Goal: Information Seeking & Learning: Learn about a topic

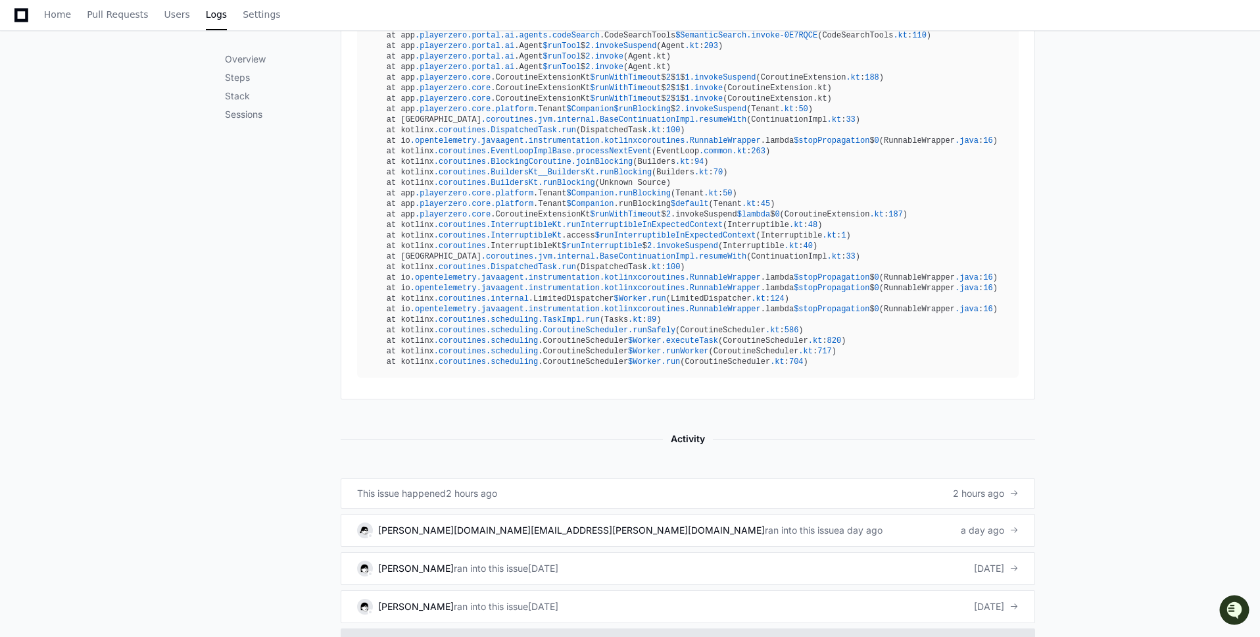
scroll to position [945, 0]
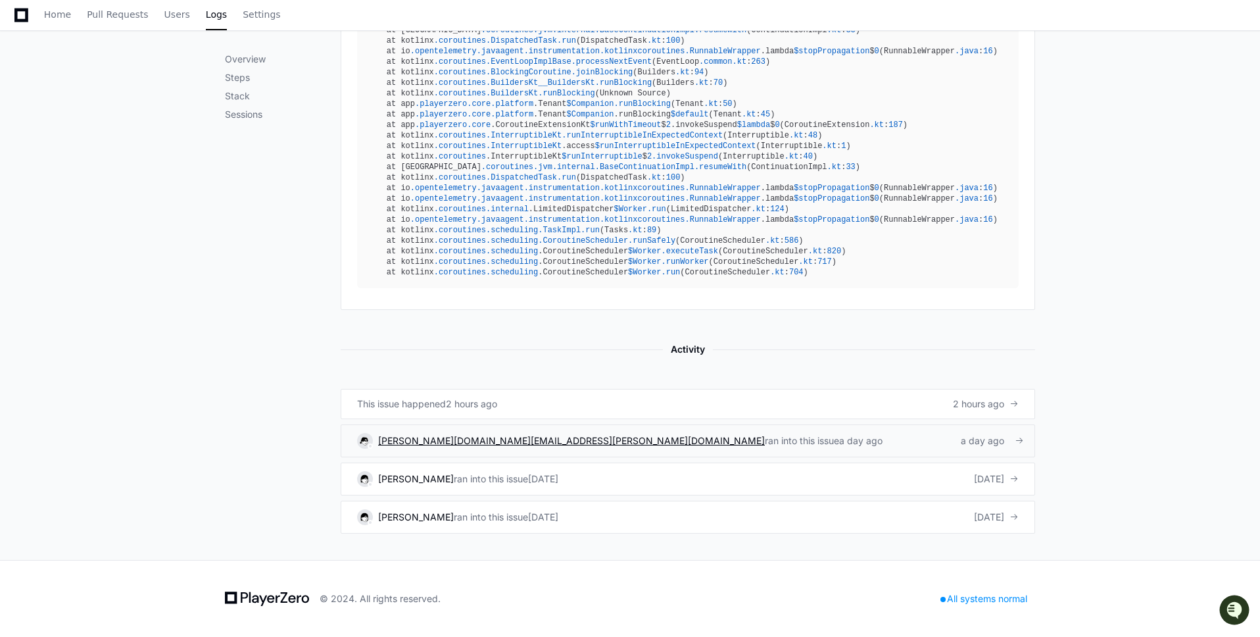
click at [488, 441] on span "chang.kim@connexure.co" at bounding box center [571, 440] width 387 height 11
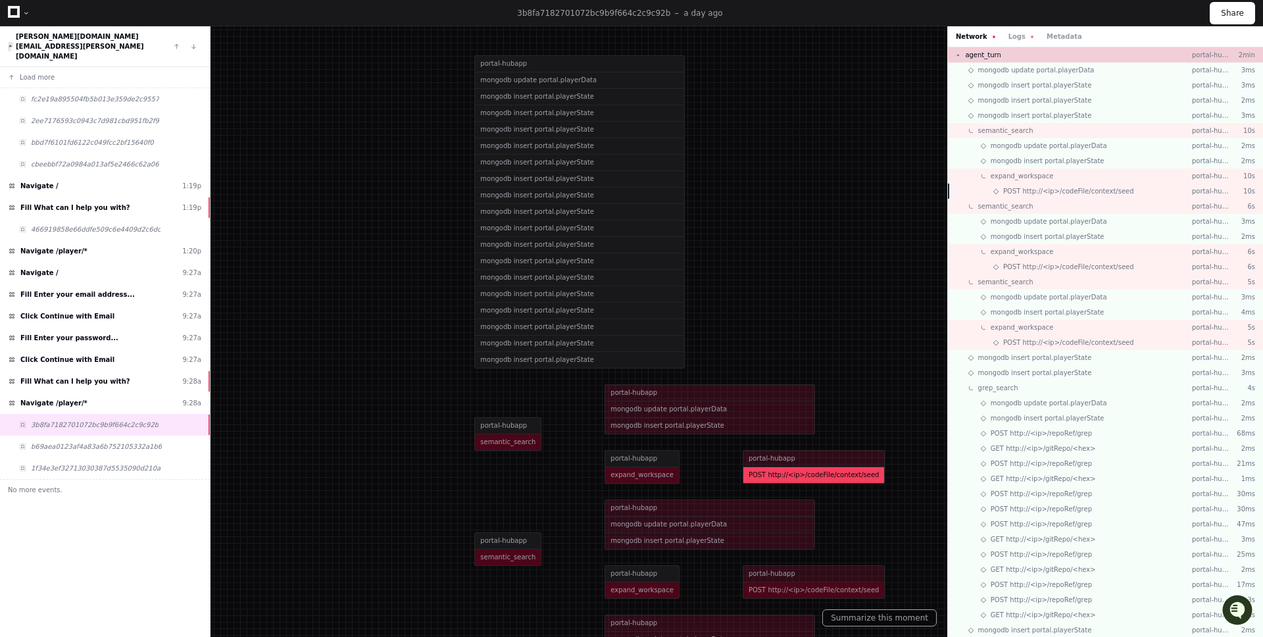
click at [1056, 187] on span "POST http://<ip>/codeFile/context/seed" at bounding box center [1068, 191] width 131 height 10
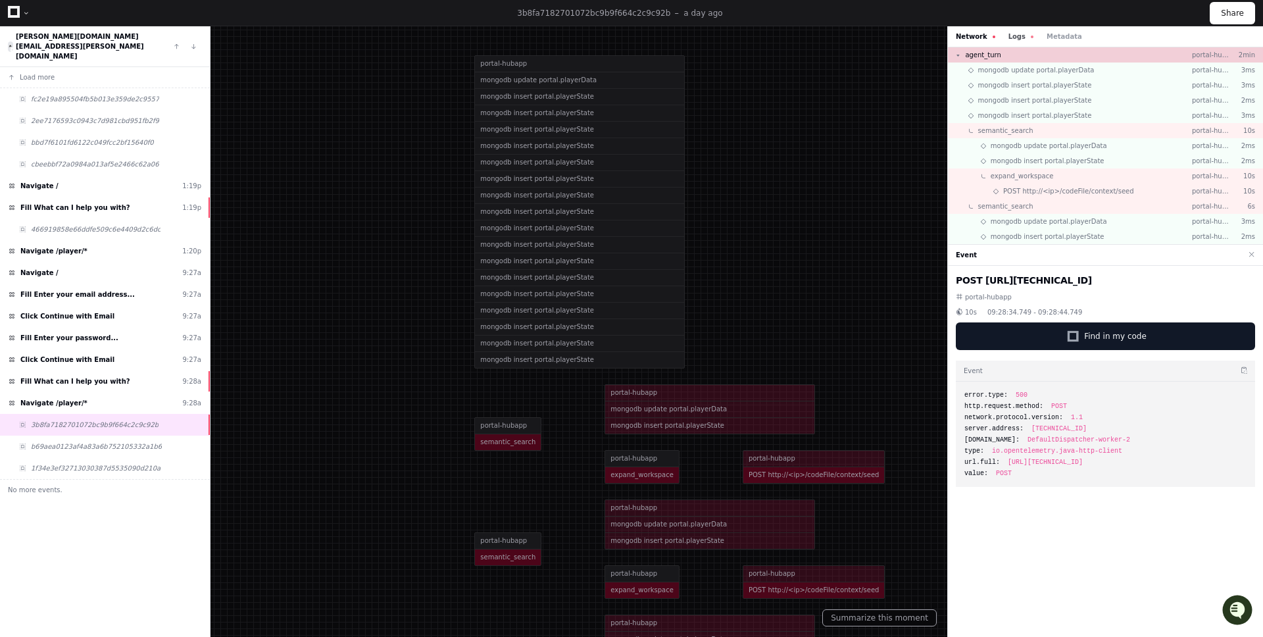
click at [1021, 40] on button "Logs" at bounding box center [1020, 37] width 25 height 10
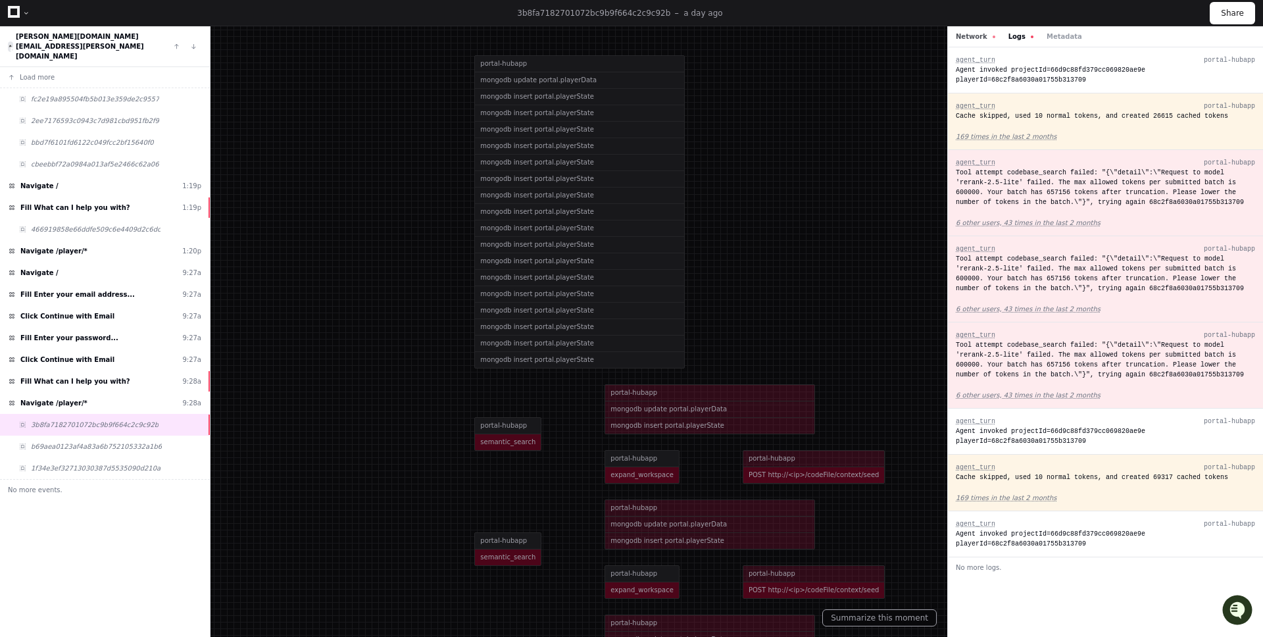
click at [973, 37] on button "Network" at bounding box center [975, 37] width 39 height 10
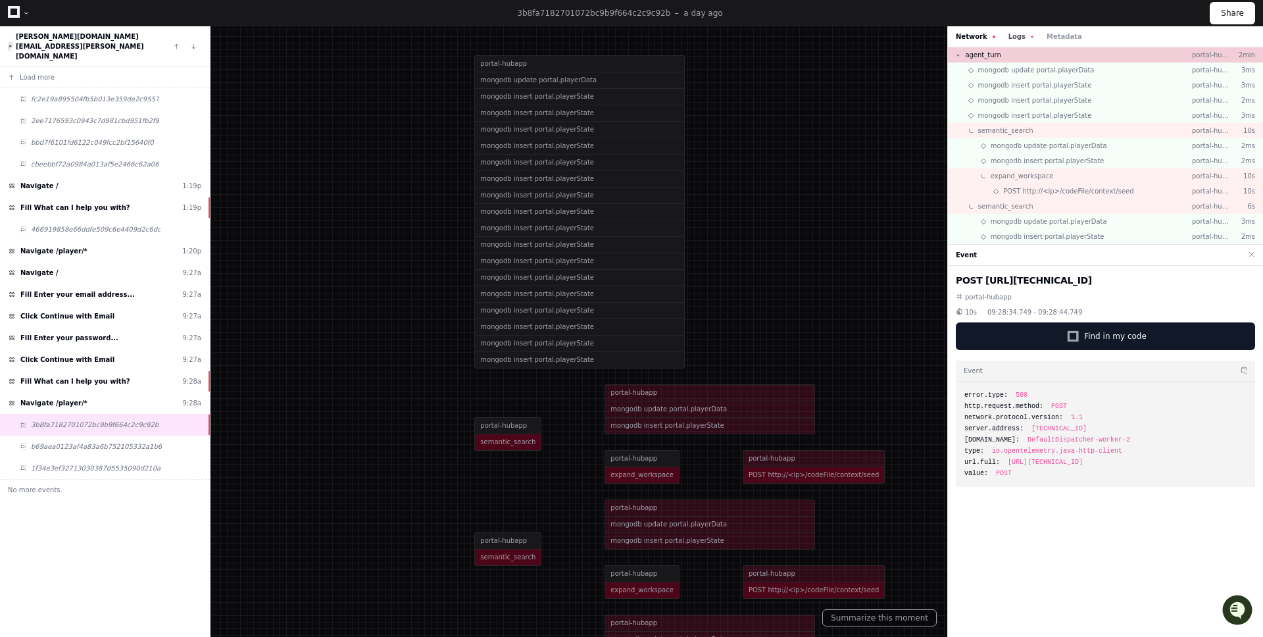
click at [1018, 35] on button "Logs" at bounding box center [1020, 37] width 25 height 10
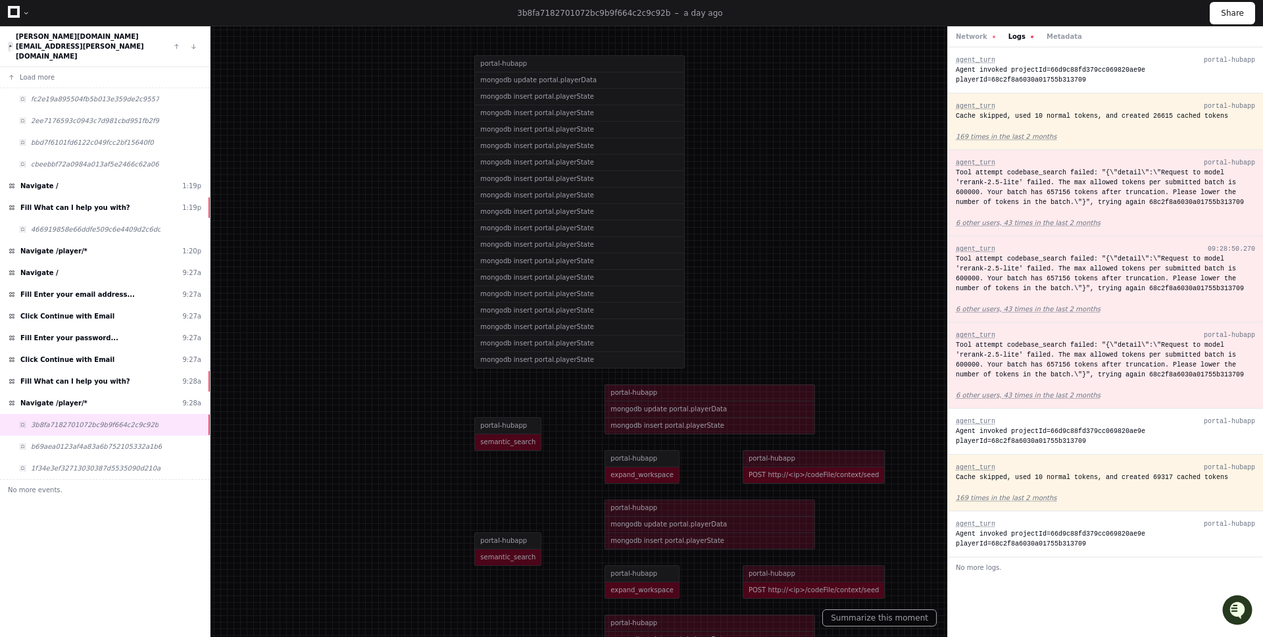
click at [970, 282] on div "Tool attempt codebase_search failed: "{\"detail\":\"Request to model 'rerank-2.…" at bounding box center [1105, 273] width 299 height 39
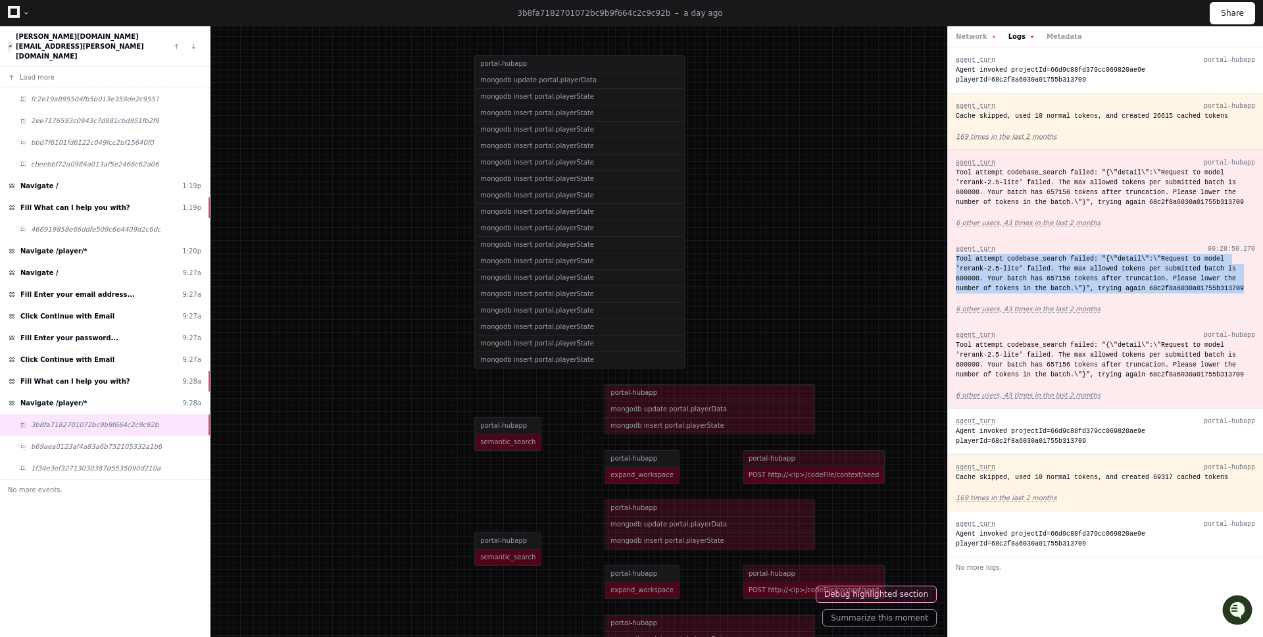
click at [970, 282] on div "Tool attempt codebase_search failed: "{\"detail\":\"Request to model 'rerank-2.…" at bounding box center [1105, 273] width 299 height 39
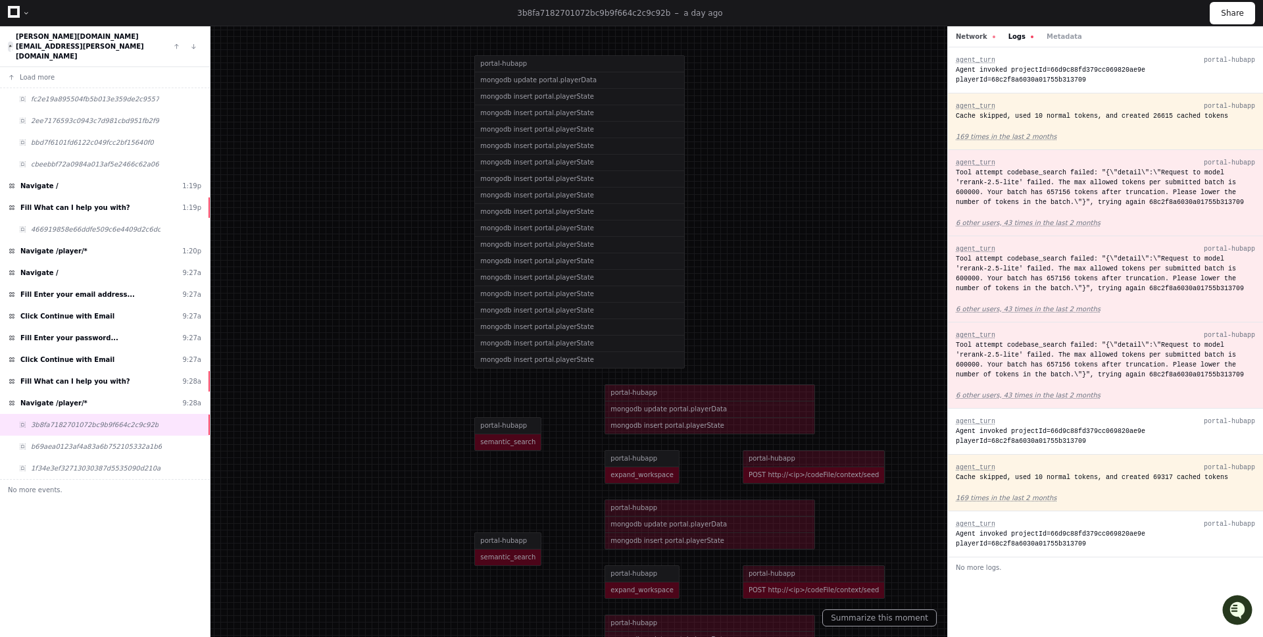
click at [975, 38] on button "Network" at bounding box center [975, 37] width 39 height 10
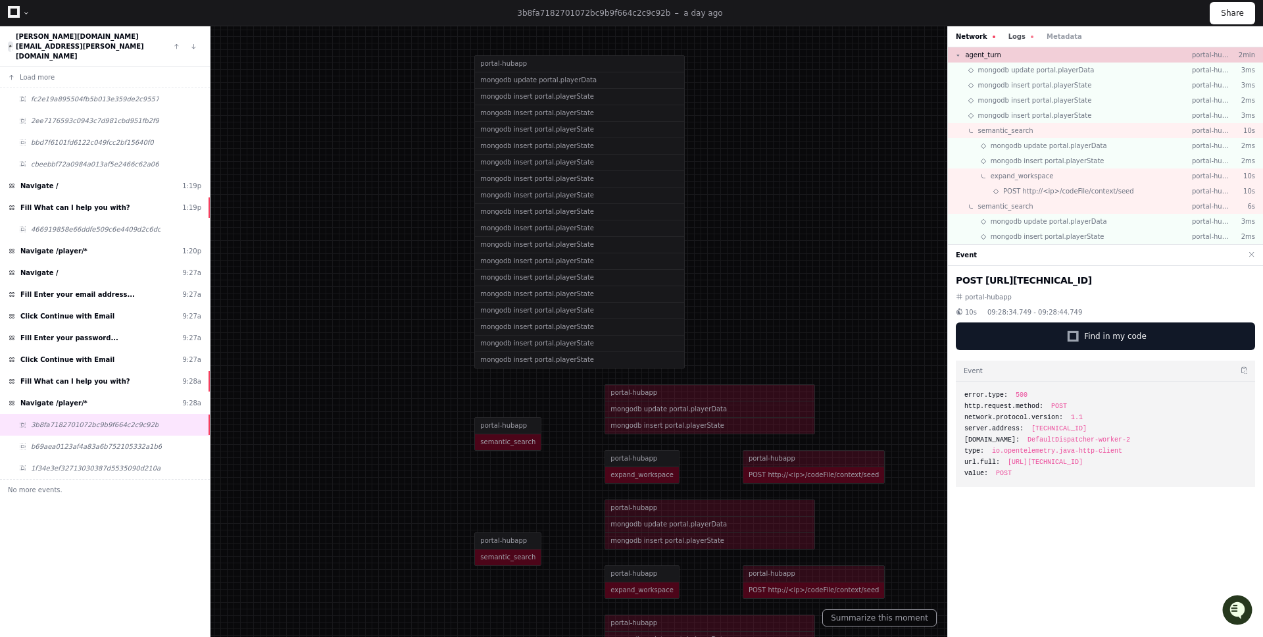
click at [1014, 34] on button "Logs" at bounding box center [1020, 37] width 25 height 10
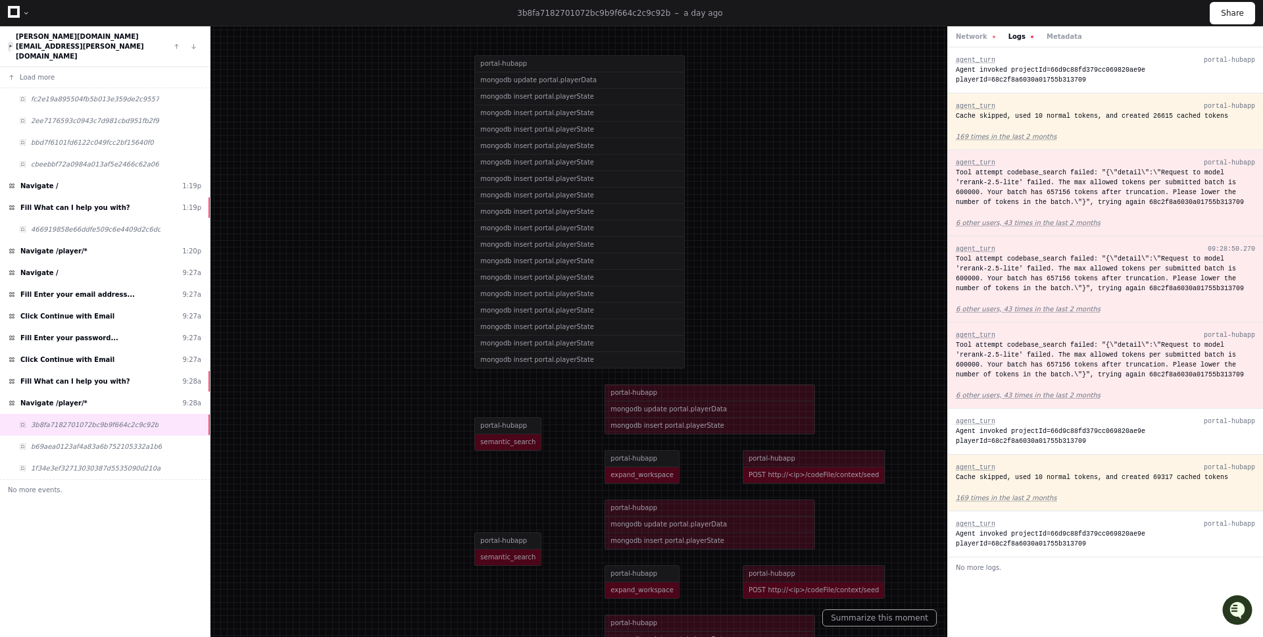
click at [1056, 283] on div "Tool attempt codebase_search failed: "{\"detail\":\"Request to model 'rerank-2.…" at bounding box center [1105, 273] width 299 height 39
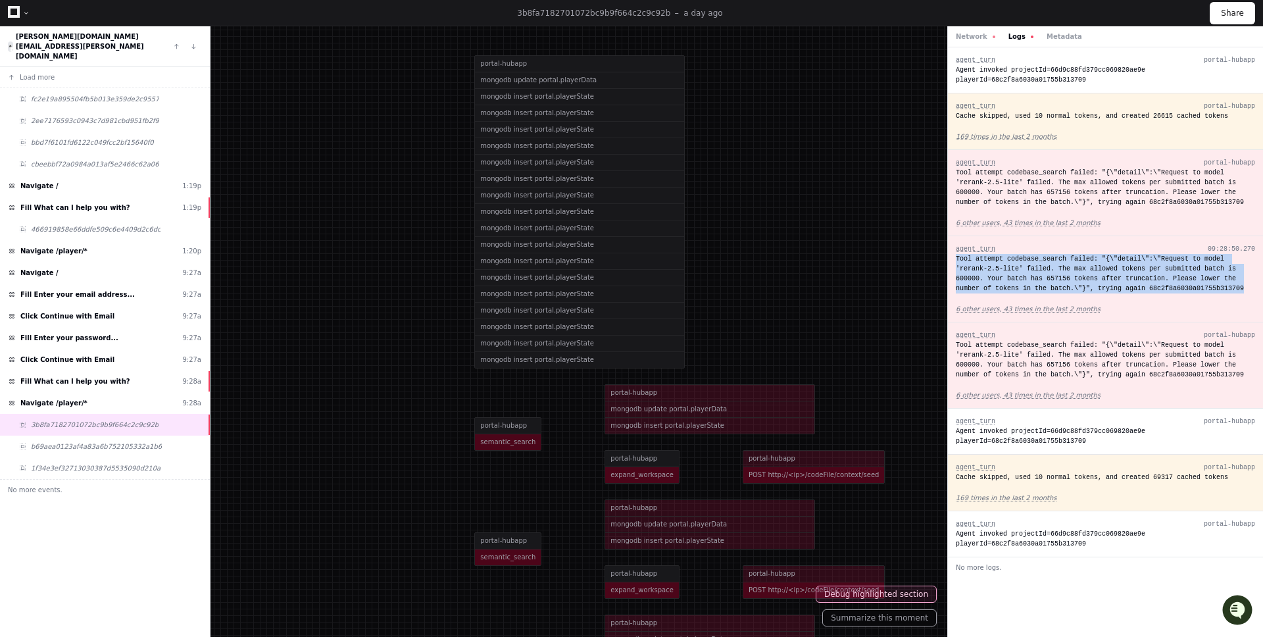
click at [1056, 283] on div "Tool attempt codebase_search failed: "{\"detail\":\"Request to model 'rerank-2.…" at bounding box center [1105, 273] width 299 height 39
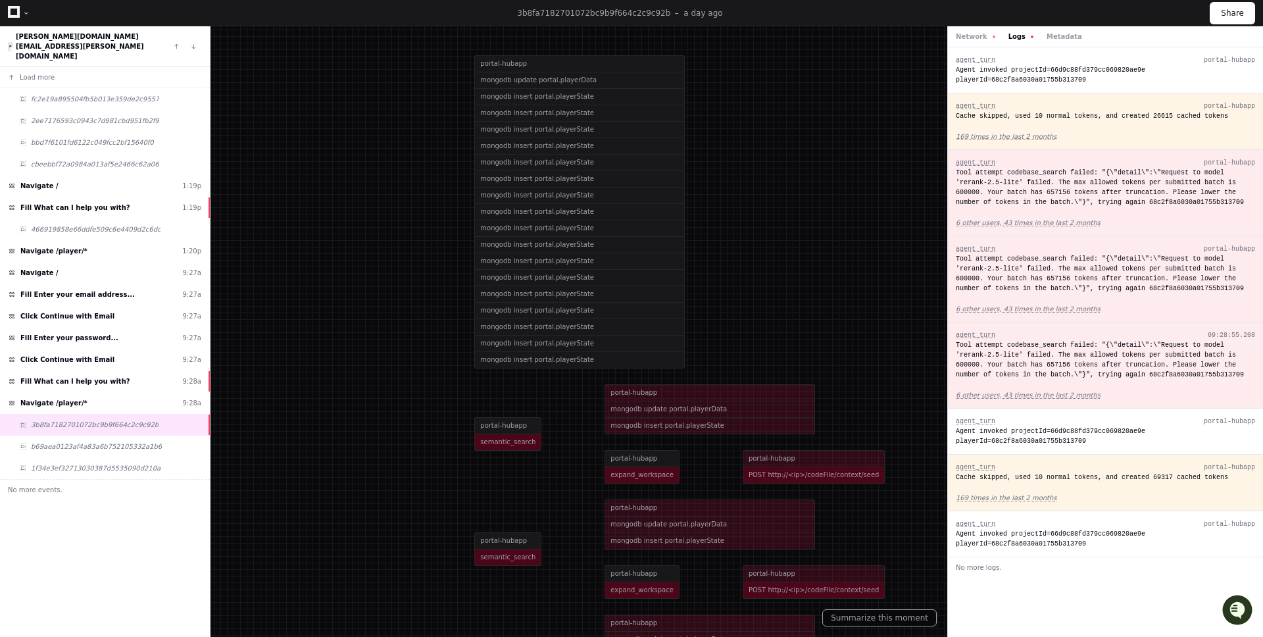
click at [1067, 367] on div "Tool attempt codebase_search failed: "{\"detail\":\"Request to model 'rerank-2.…" at bounding box center [1105, 359] width 299 height 39
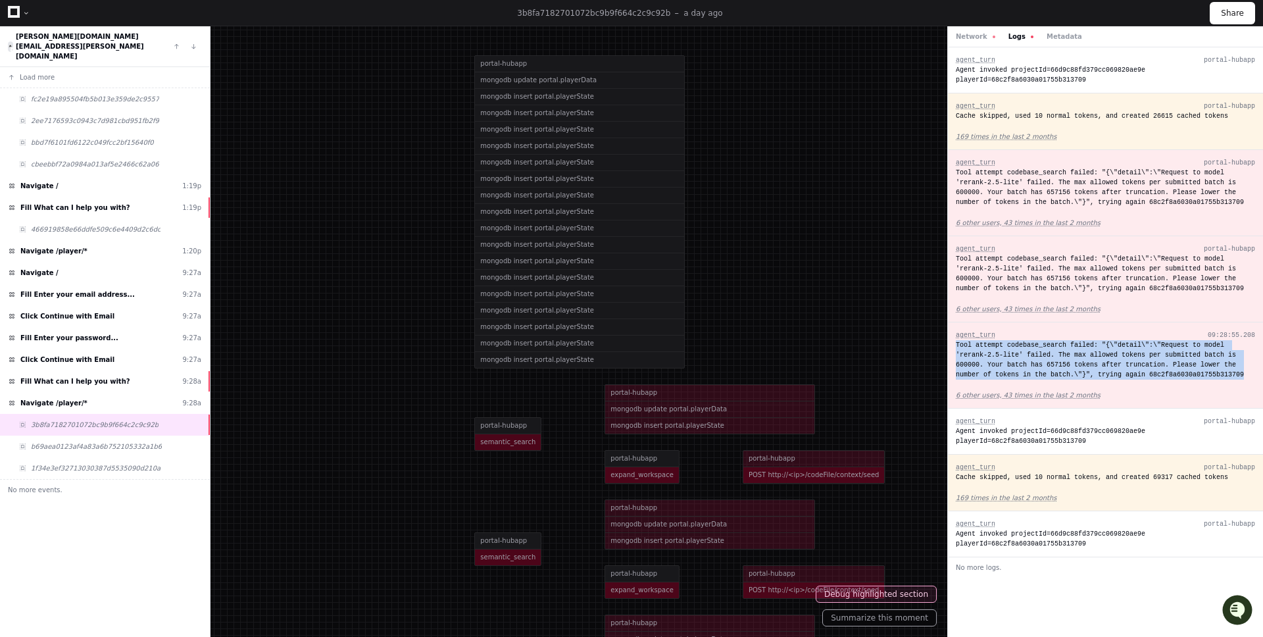
click at [1067, 367] on div "Tool attempt codebase_search failed: "{\"detail\":\"Request to model 'rerank-2.…" at bounding box center [1105, 359] width 299 height 39
